Goal: Task Accomplishment & Management: Use online tool/utility

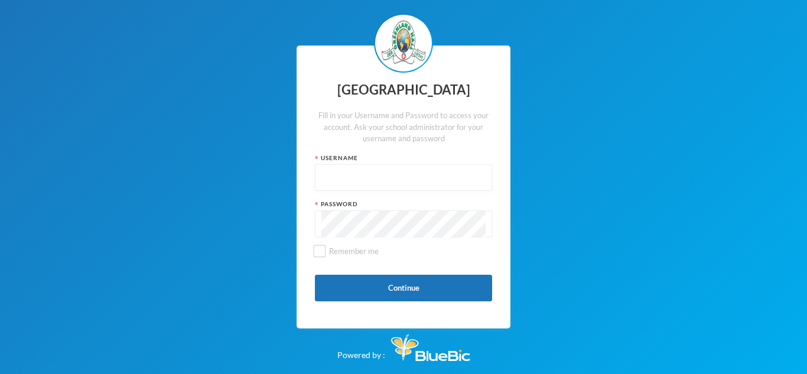
click at [346, 177] on input "text" at bounding box center [403, 178] width 164 height 27
type input "glh23cs24"
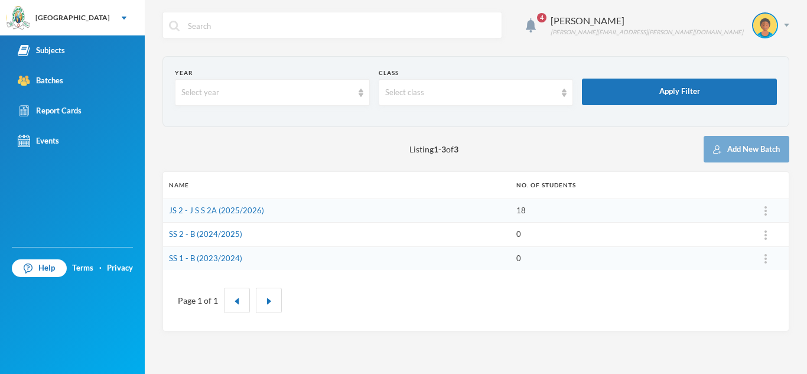
click at [345, 209] on td "JS 2 - J S S 2A (2025/2026)" at bounding box center [336, 211] width 347 height 24
click at [417, 87] on div "Select class" at bounding box center [470, 93] width 171 height 12
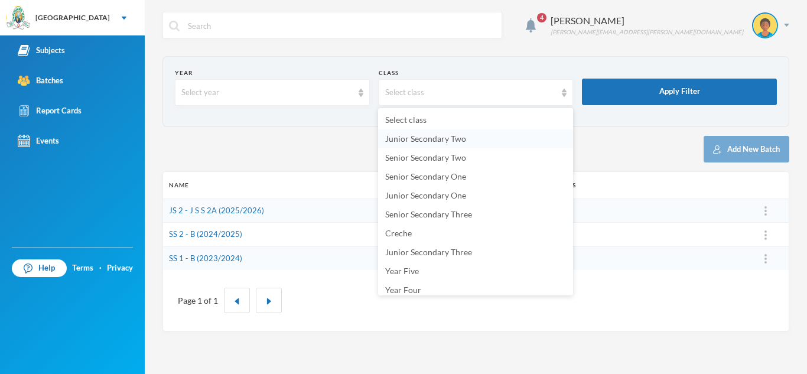
click at [420, 136] on span "Junior Secondary Two" at bounding box center [425, 139] width 81 height 10
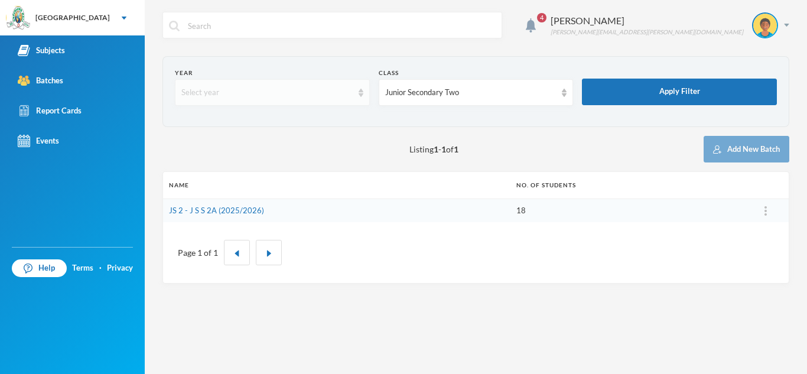
click at [252, 90] on div "Select year" at bounding box center [266, 93] width 171 height 12
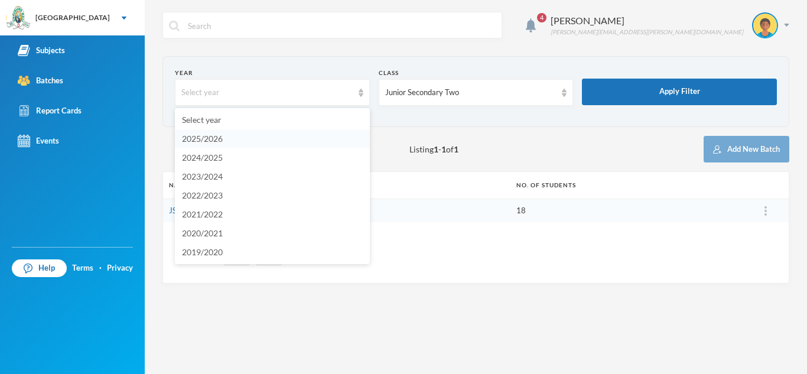
click at [223, 139] on span "2025/2026" at bounding box center [202, 139] width 41 height 10
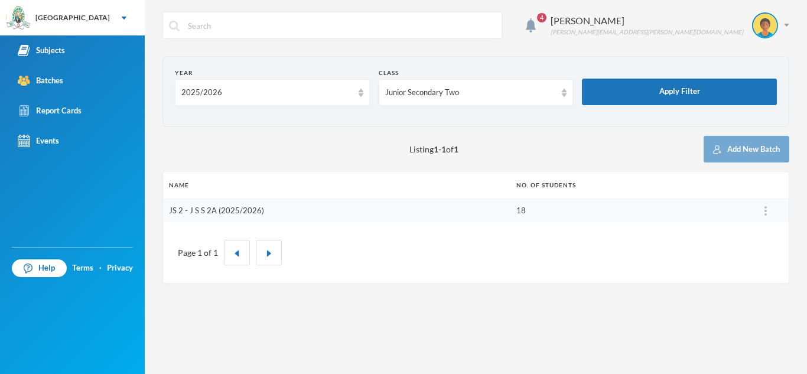
click at [223, 209] on link "JS 2 - J S S 2A (2025/2026)" at bounding box center [216, 210] width 95 height 9
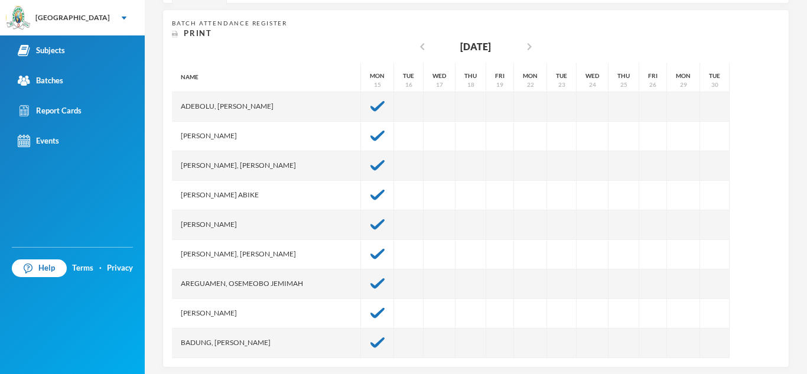
scroll to position [233, 0]
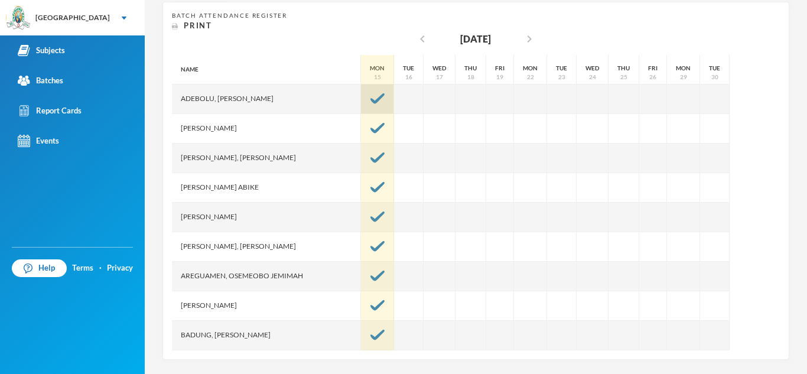
click at [371, 96] on img at bounding box center [378, 98] width 14 height 11
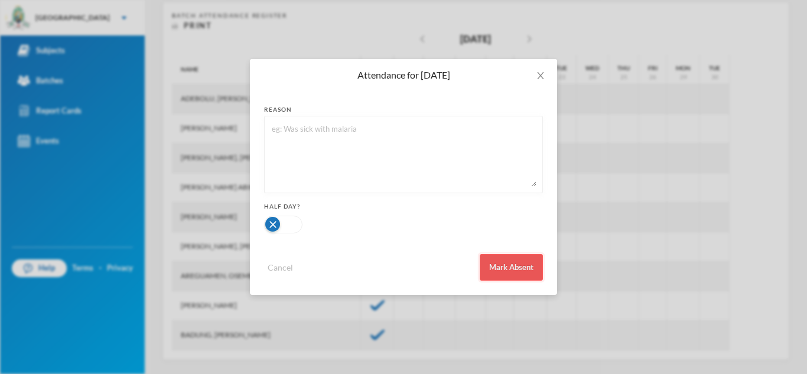
click at [509, 261] on button "Mark Absent" at bounding box center [511, 267] width 63 height 27
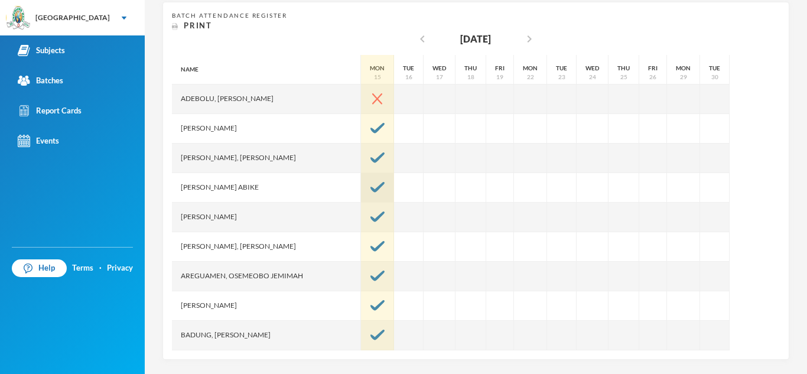
click at [371, 189] on img at bounding box center [378, 187] width 14 height 11
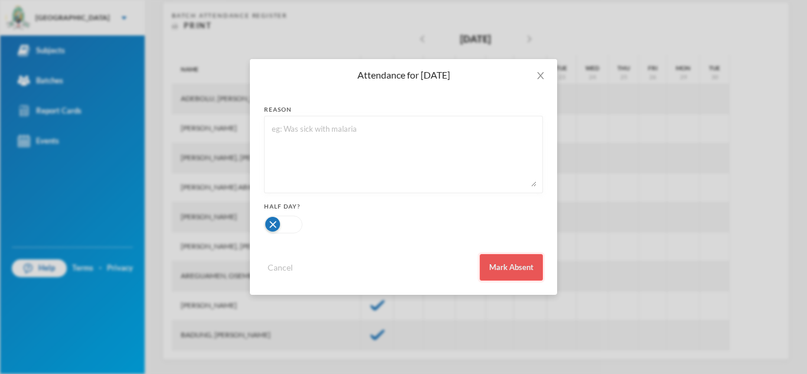
click at [513, 267] on button "Mark Absent" at bounding box center [511, 267] width 63 height 27
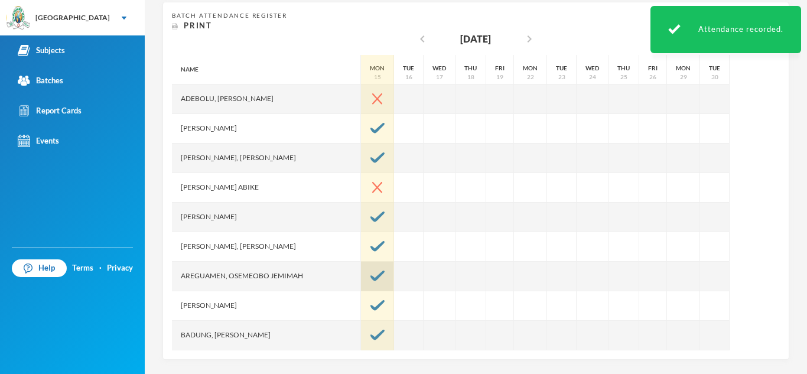
click at [371, 280] on img at bounding box center [378, 276] width 14 height 11
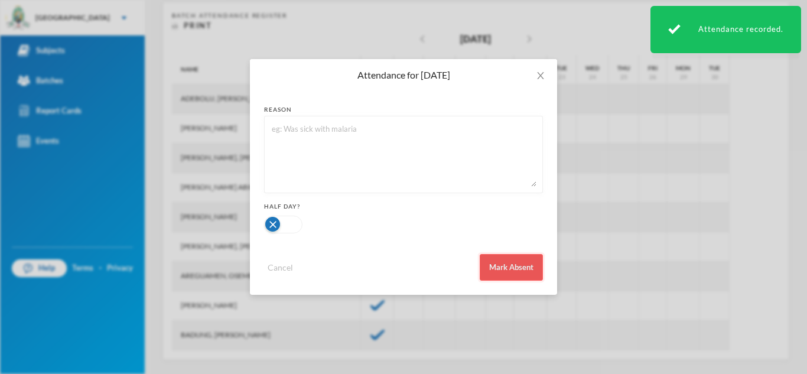
click at [508, 269] on button "Mark Absent" at bounding box center [511, 267] width 63 height 27
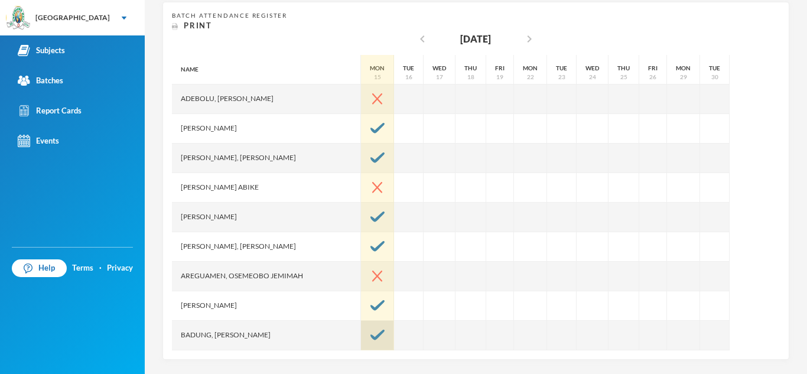
click at [371, 337] on img at bounding box center [378, 335] width 14 height 11
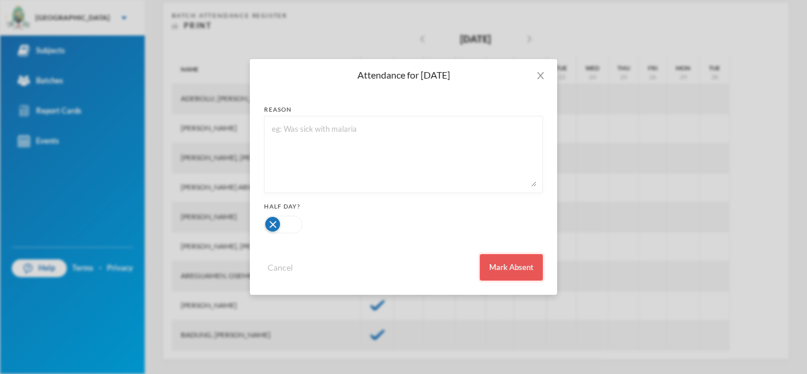
click at [508, 265] on button "Mark Absent" at bounding box center [511, 267] width 63 height 27
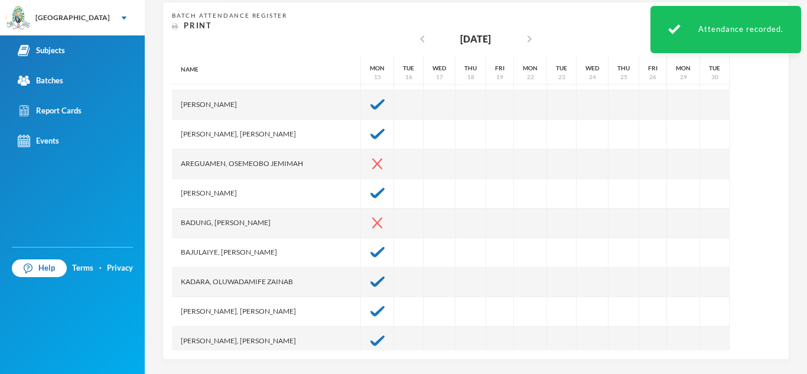
scroll to position [117, 0]
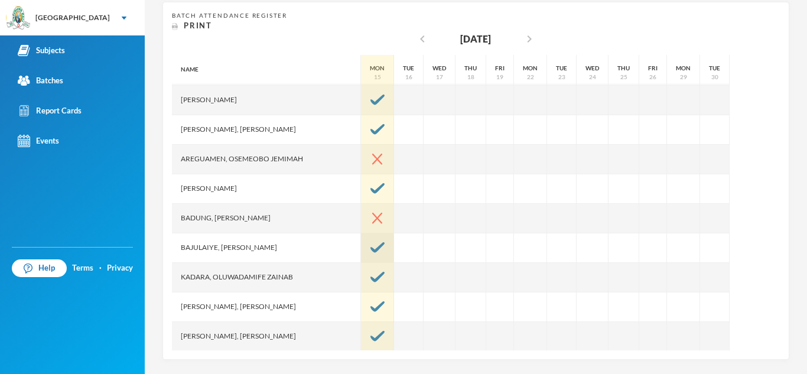
click at [371, 249] on img at bounding box center [378, 247] width 14 height 11
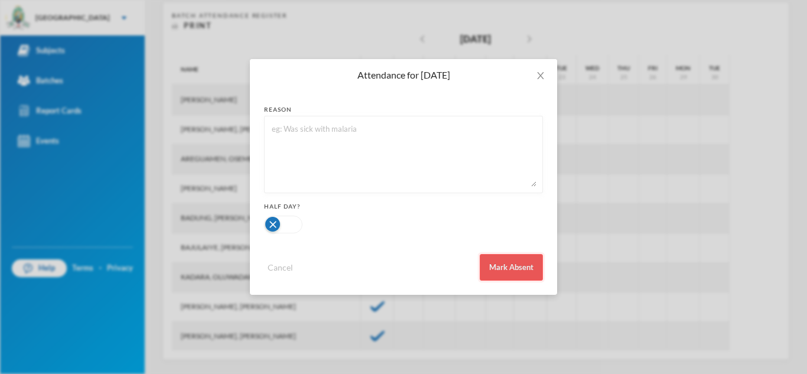
click at [511, 264] on button "Mark Absent" at bounding box center [511, 267] width 63 height 27
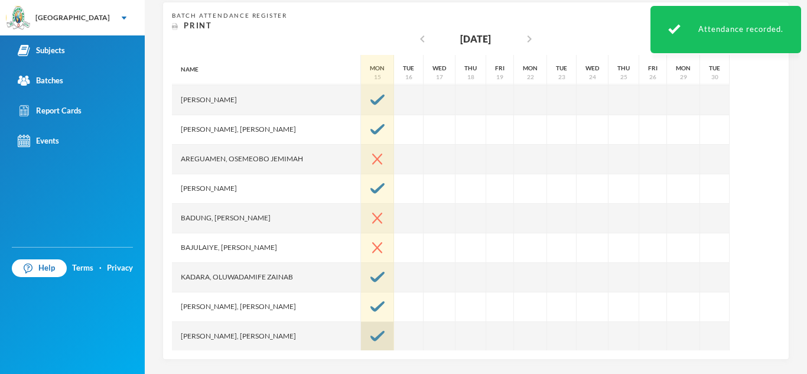
scroll to position [266, 0]
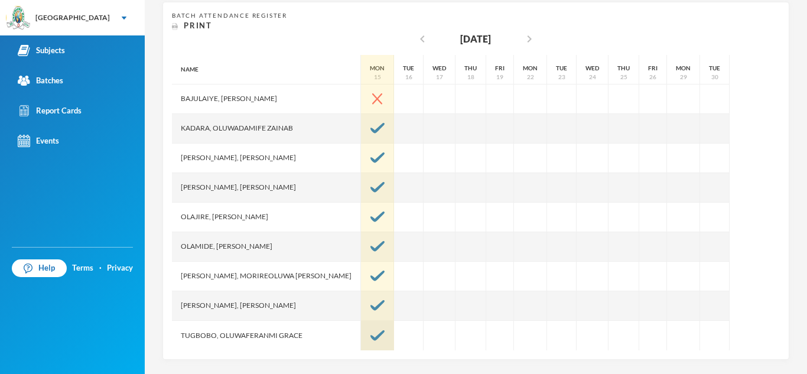
click at [371, 332] on img at bounding box center [378, 335] width 14 height 11
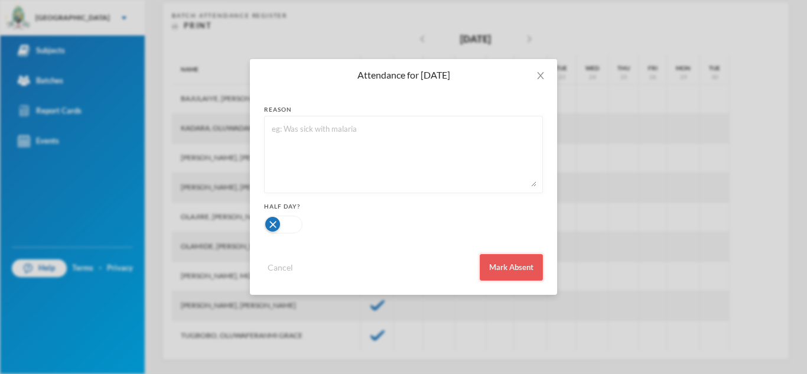
click at [506, 262] on button "Mark Absent" at bounding box center [511, 267] width 63 height 27
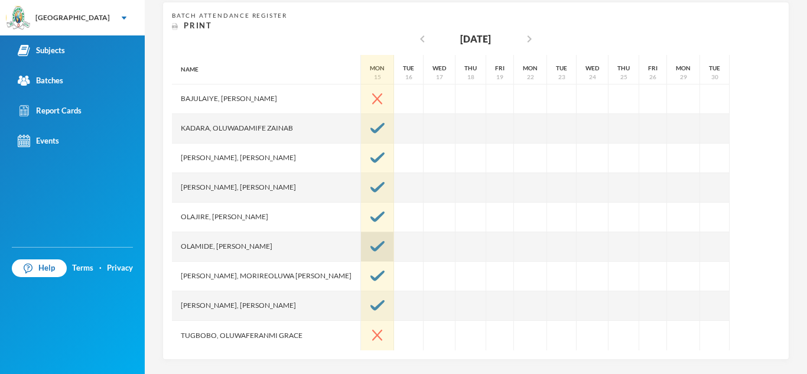
click at [371, 246] on img at bounding box center [378, 246] width 14 height 11
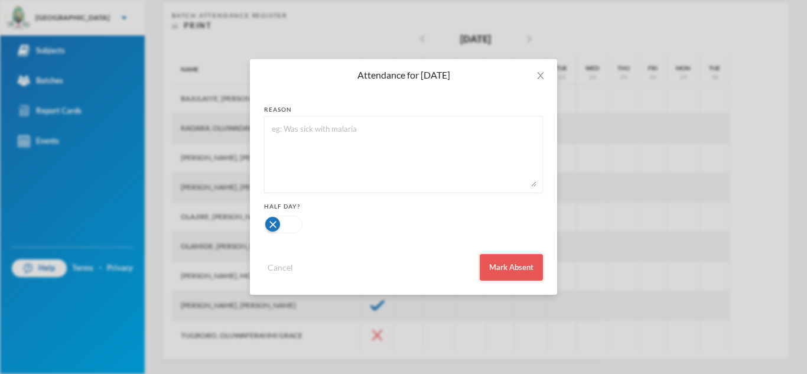
click at [506, 264] on button "Mark Absent" at bounding box center [511, 267] width 63 height 27
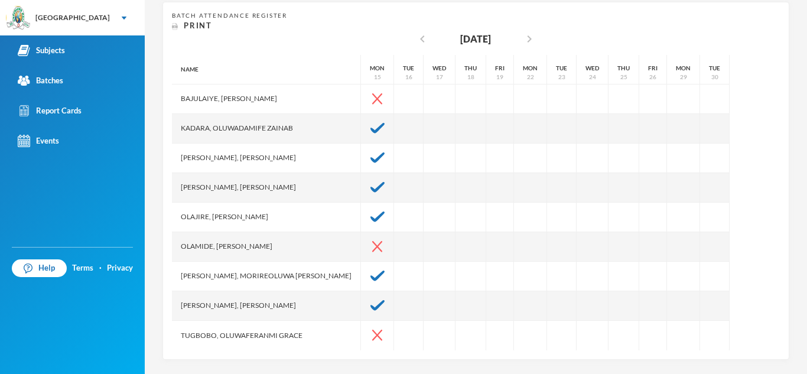
click at [254, 216] on div "Olajire, [PERSON_NAME]" at bounding box center [266, 218] width 189 height 30
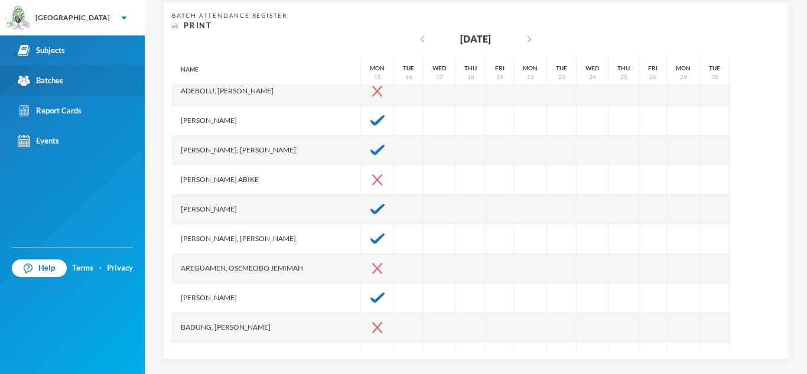
click at [60, 73] on link "Batches" at bounding box center [72, 81] width 145 height 30
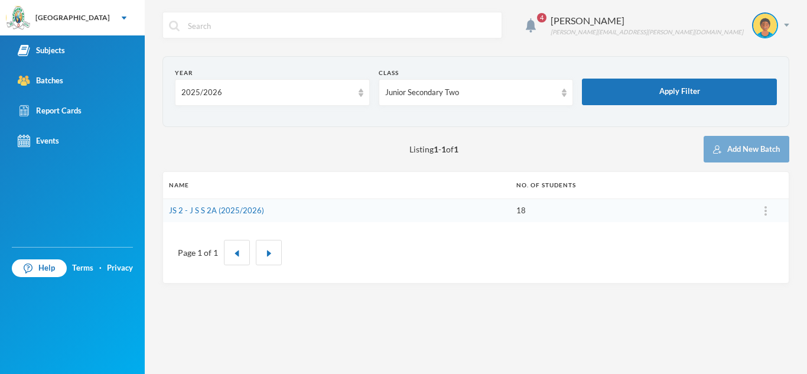
click at [547, 15] on span "4" at bounding box center [541, 17] width 9 height 9
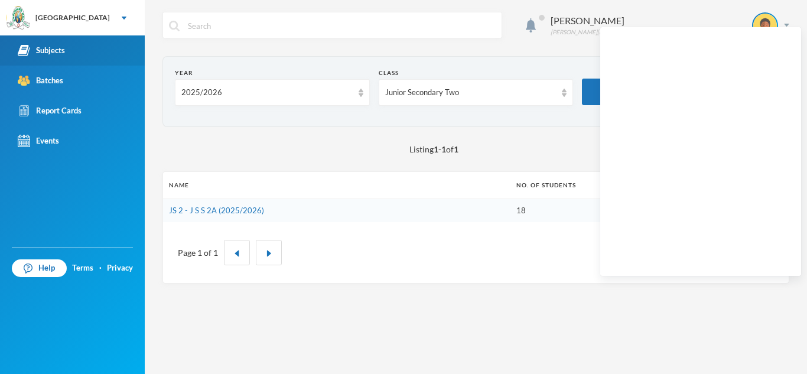
click at [34, 51] on div "Subjects" at bounding box center [41, 50] width 47 height 12
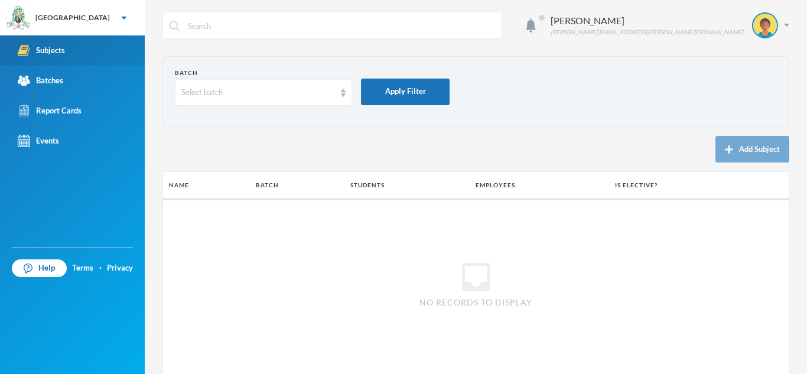
click at [34, 51] on div "Subjects" at bounding box center [41, 50] width 47 height 12
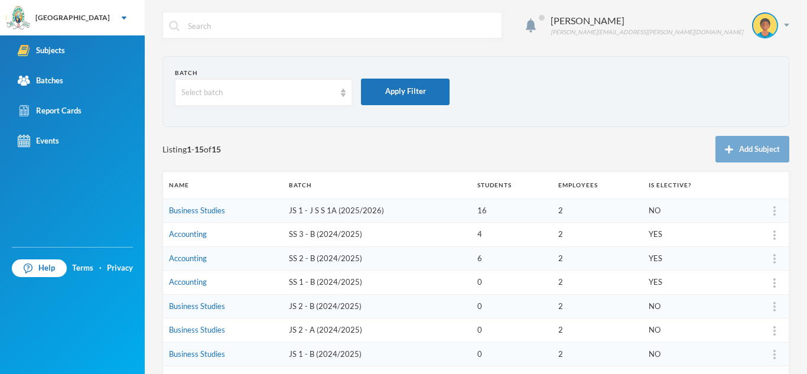
click at [303, 211] on td "JS 1 - J S S 1A (2025/2026)" at bounding box center [377, 211] width 189 height 24
click at [275, 207] on td "Business Studies" at bounding box center [223, 211] width 120 height 24
click at [328, 87] on div "Select batch" at bounding box center [258, 93] width 154 height 12
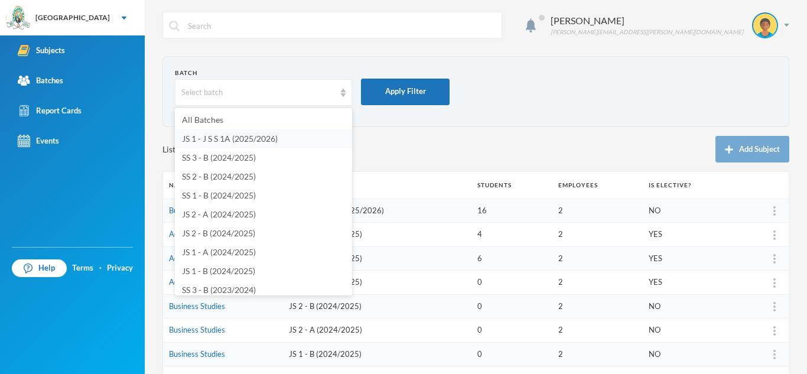
click at [272, 134] on span "JS 1 - J S S 1A (2025/2026)" at bounding box center [230, 139] width 96 height 10
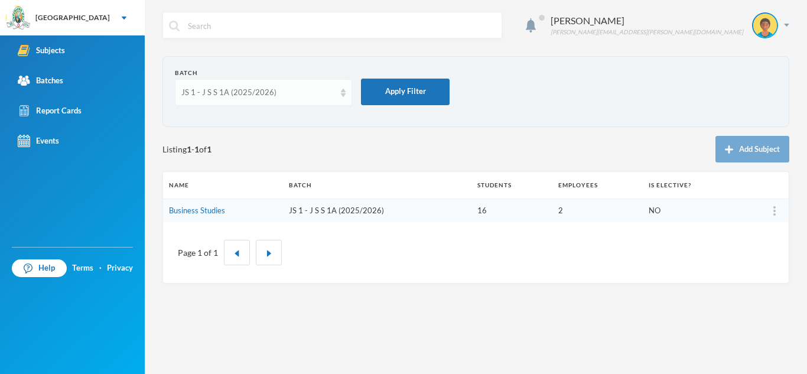
click at [330, 95] on div "JS 1 - J S S 1A (2025/2026)" at bounding box center [258, 93] width 154 height 12
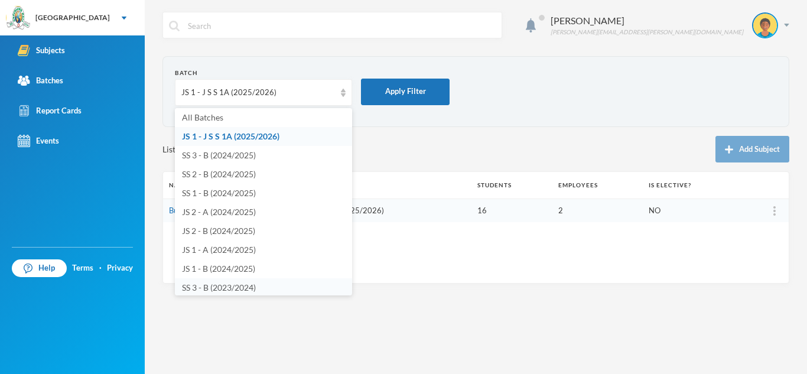
scroll to position [4, 0]
click at [210, 211] on span "JS 2 - A (2024/2025)" at bounding box center [219, 210] width 74 height 10
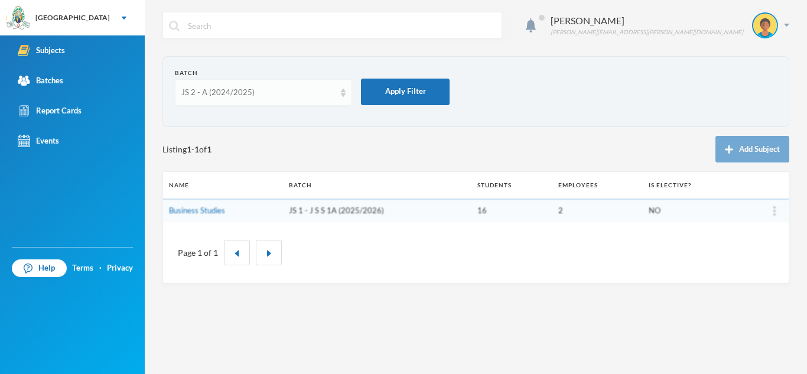
click at [339, 92] on div "JS 2 - A (2024/2025)" at bounding box center [263, 92] width 177 height 27
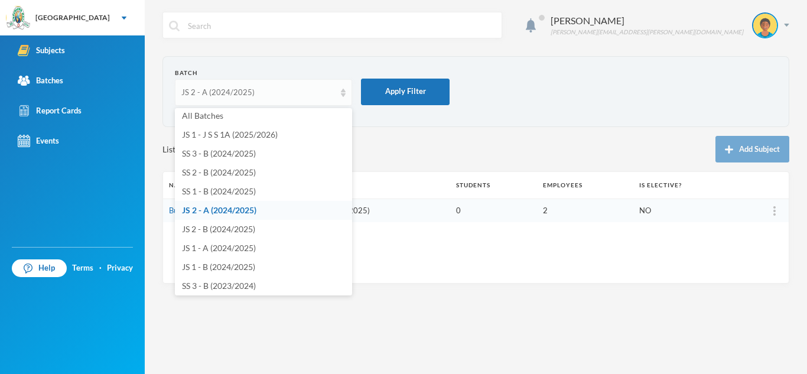
scroll to position [0, 0]
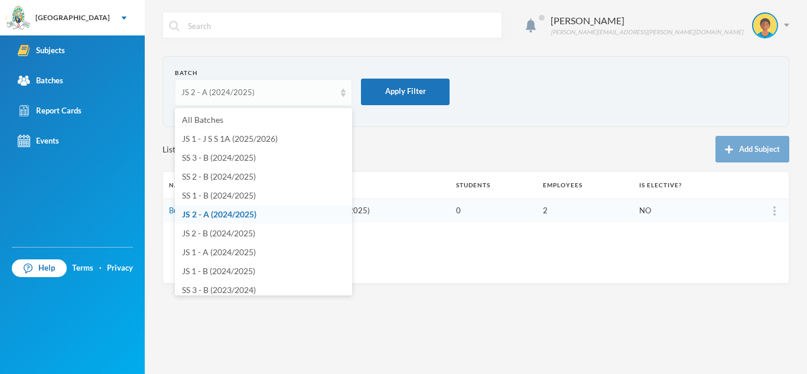
click at [293, 92] on div "JS 2 - A (2024/2025)" at bounding box center [258, 93] width 154 height 12
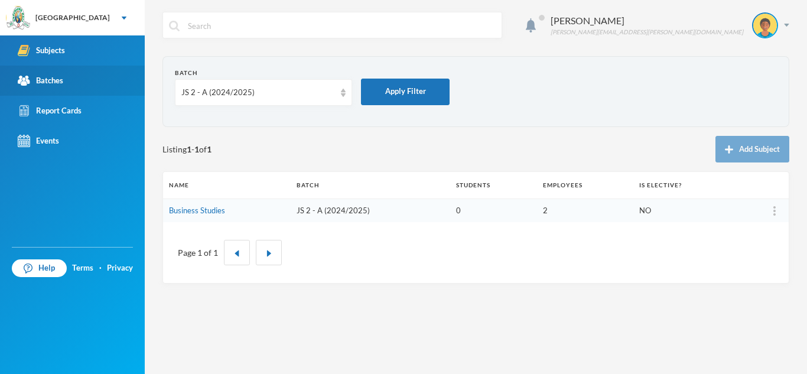
click at [61, 77] on div "Batches" at bounding box center [41, 80] width 46 height 12
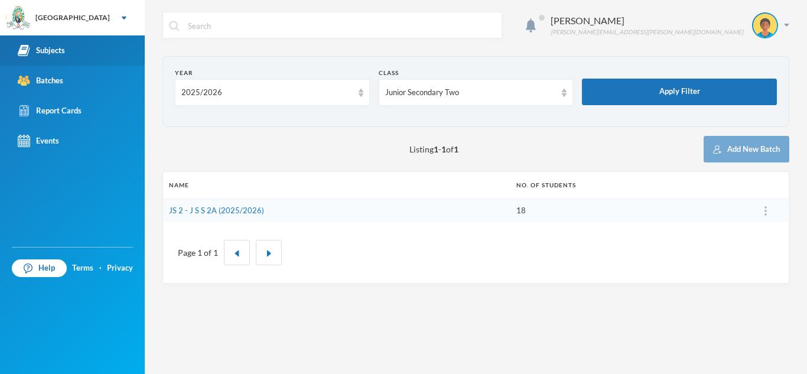
click at [64, 50] on div "Subjects" at bounding box center [41, 50] width 47 height 12
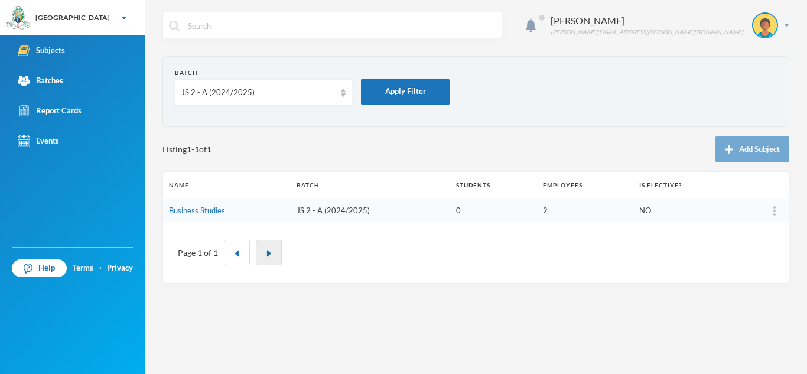
click at [269, 250] on img "button" at bounding box center [268, 253] width 7 height 7
